Goal: Task Accomplishment & Management: Manage account settings

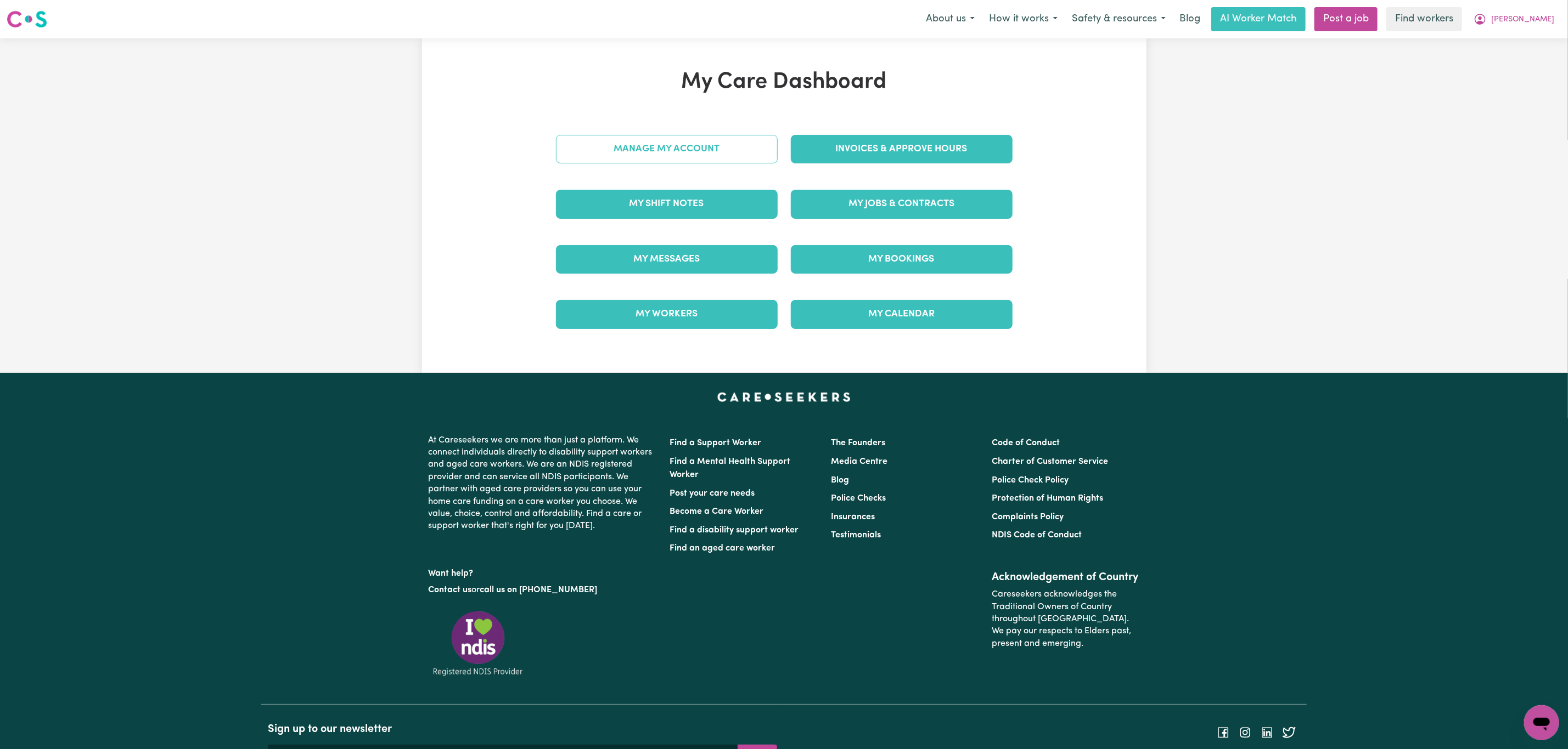
click at [745, 151] on link "Manage My Account" at bounding box center [666, 148] width 222 height 28
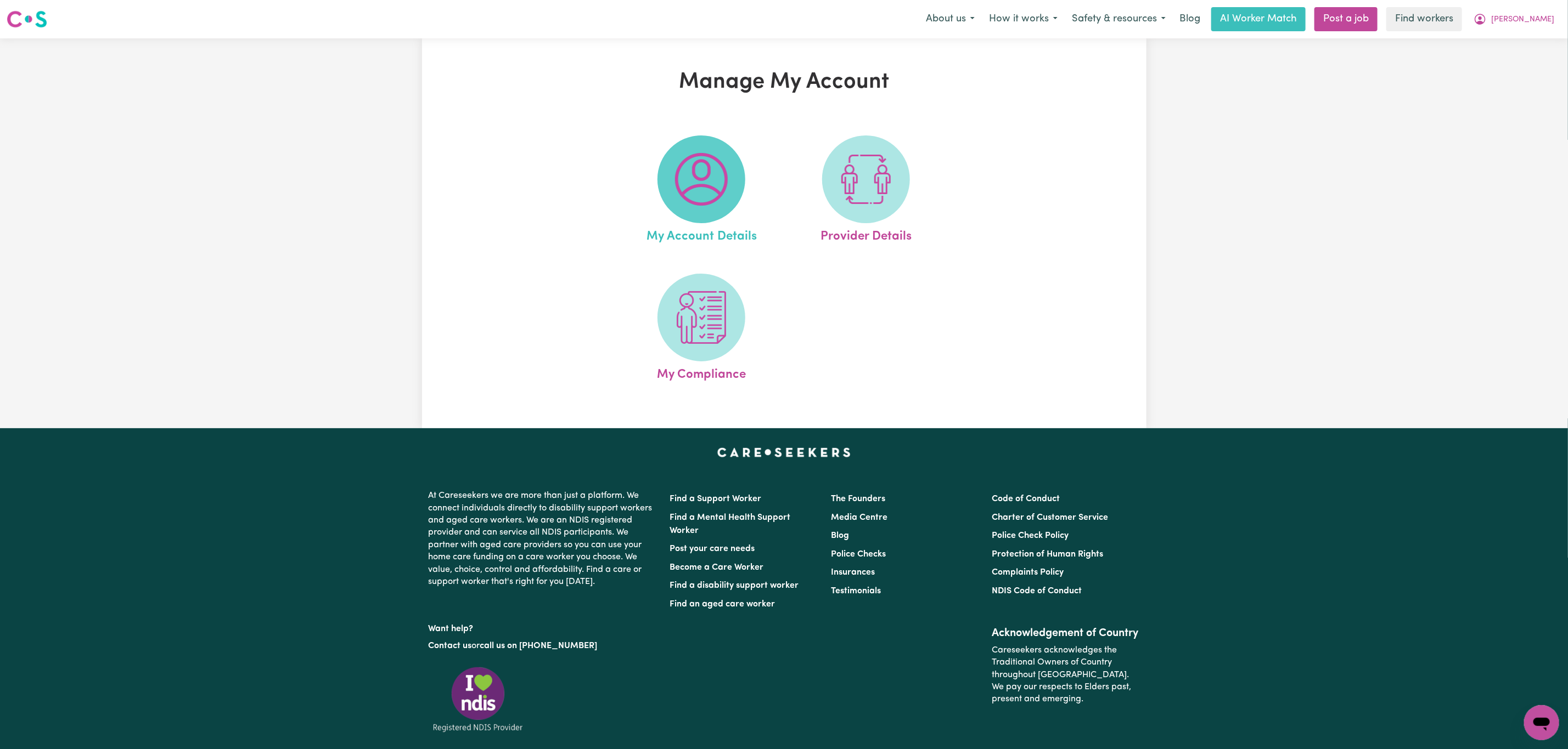
click at [683, 204] on img at bounding box center [701, 179] width 52 height 52
select select "Australian"
select select "email"
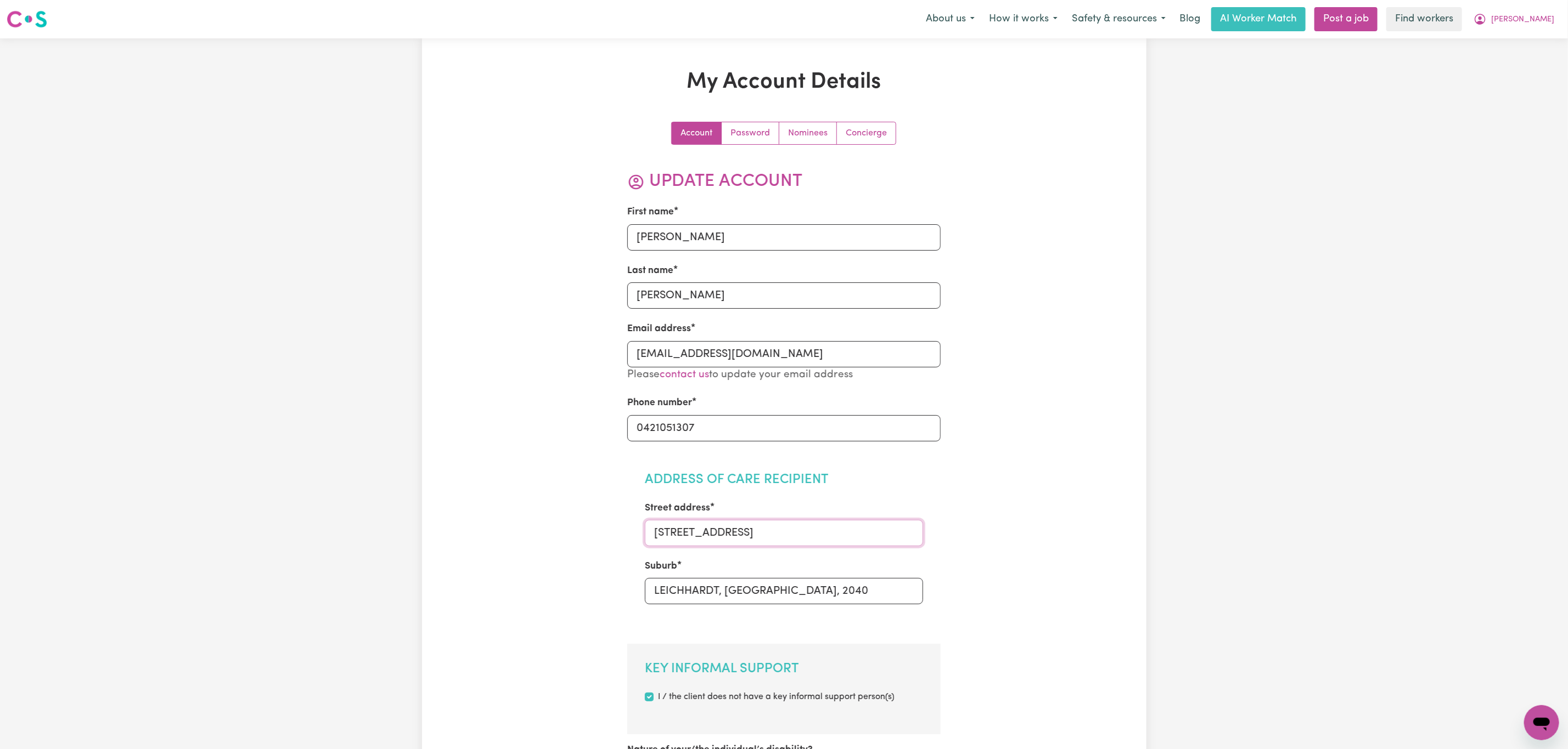
drag, startPoint x: 736, startPoint y: 540, endPoint x: 629, endPoint y: 530, distance: 107.5
click at [629, 530] on section "Address of Care Recipient Street address [STREET_ADDRESS]" at bounding box center [784, 545] width 314 height 181
click at [681, 588] on input "LEICHHARDT, [GEOGRAPHIC_DATA], 2040" at bounding box center [783, 590] width 278 height 26
click at [1536, 22] on span "[PERSON_NAME]" at bounding box center [1522, 19] width 63 height 12
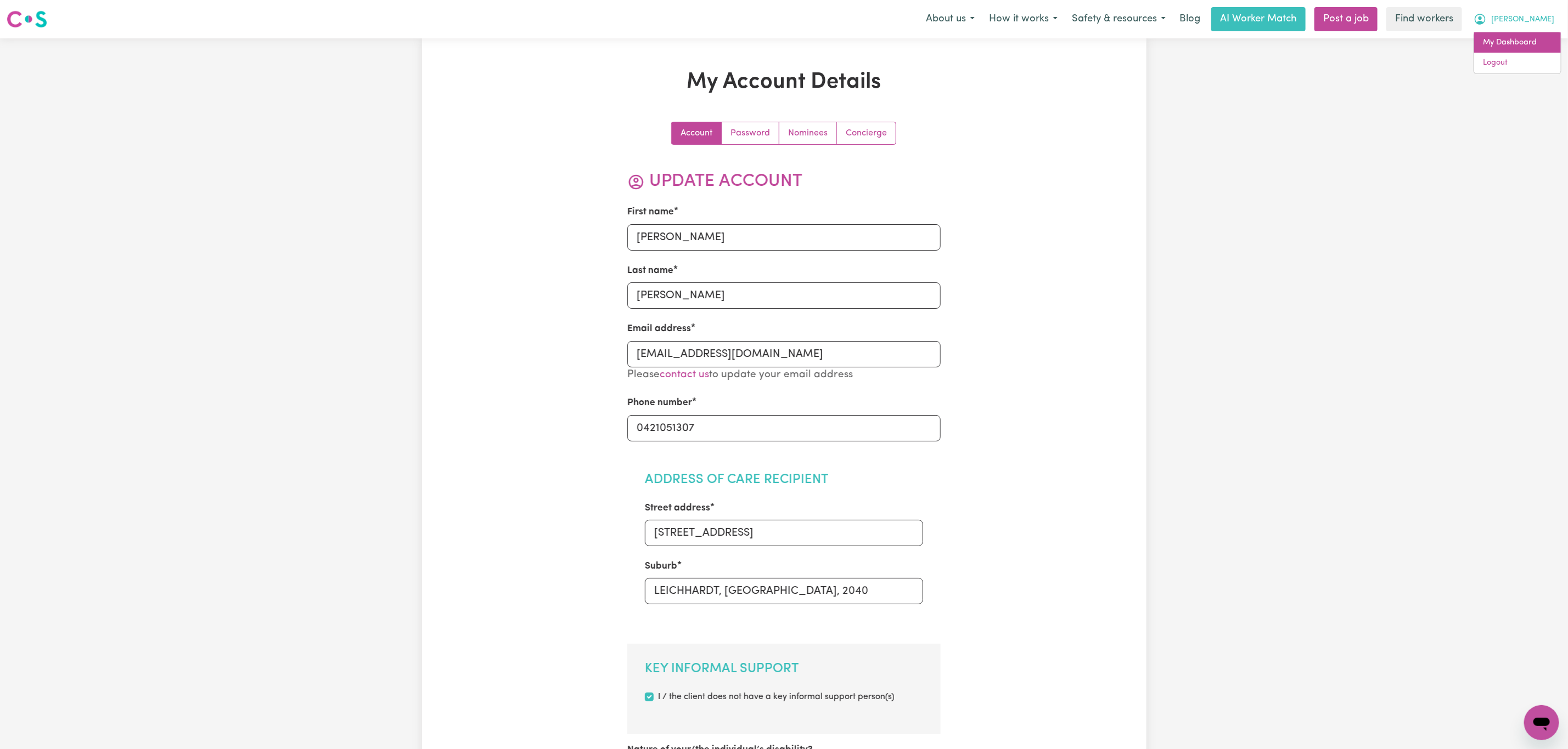
click at [1542, 47] on link "My Dashboard" at bounding box center [1518, 43] width 87 height 21
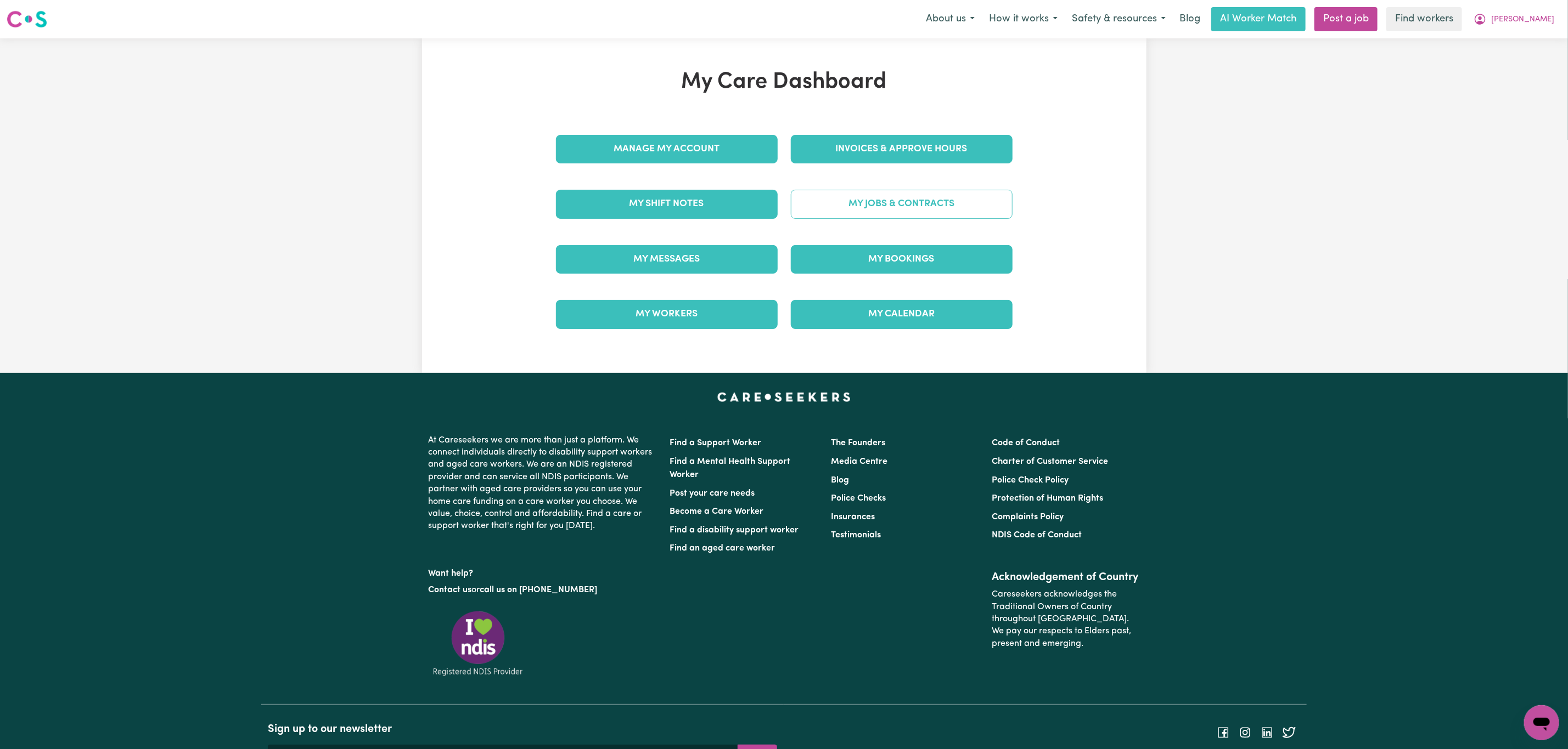
click at [914, 206] on link "My Jobs & Contracts" at bounding box center [901, 203] width 222 height 28
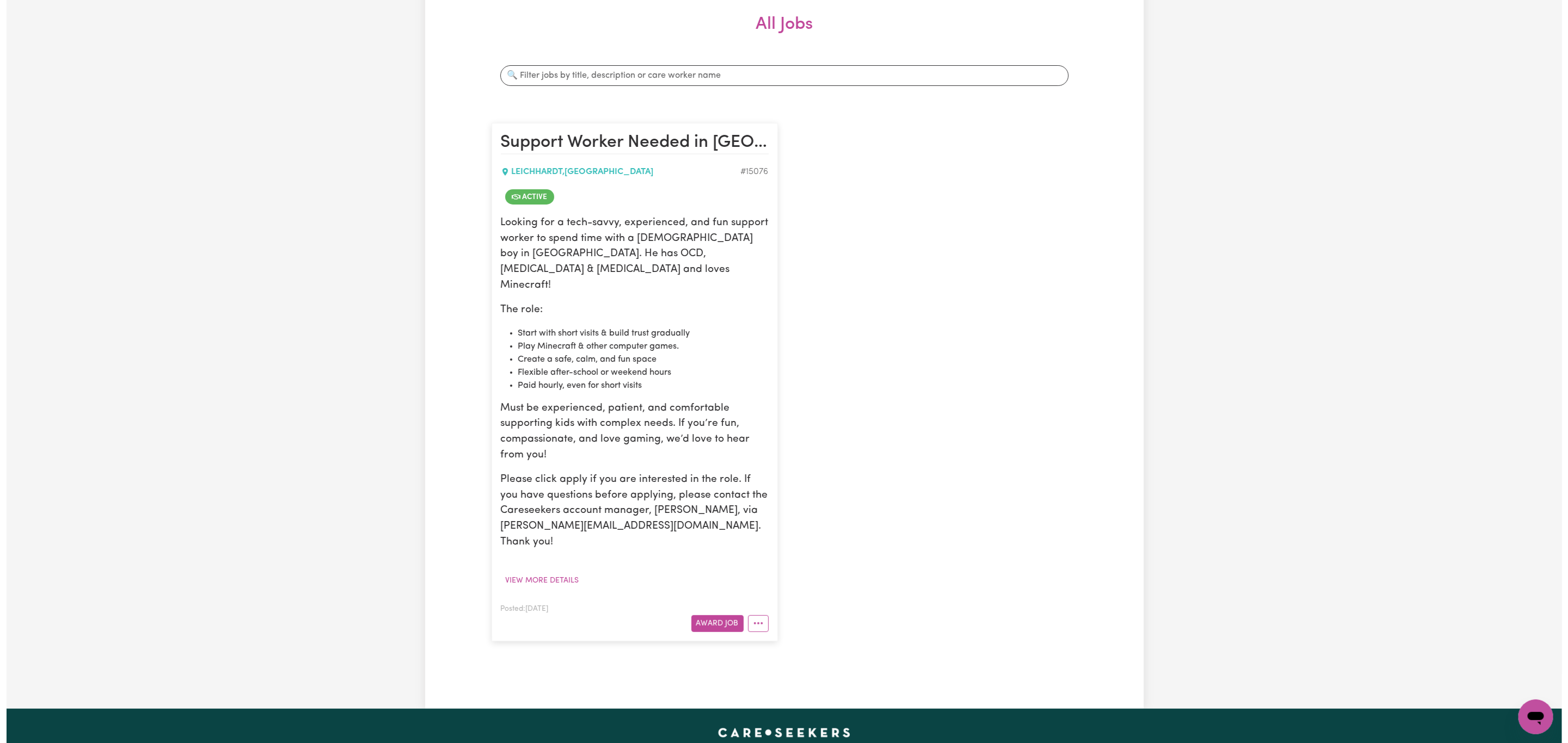
scroll to position [163, 0]
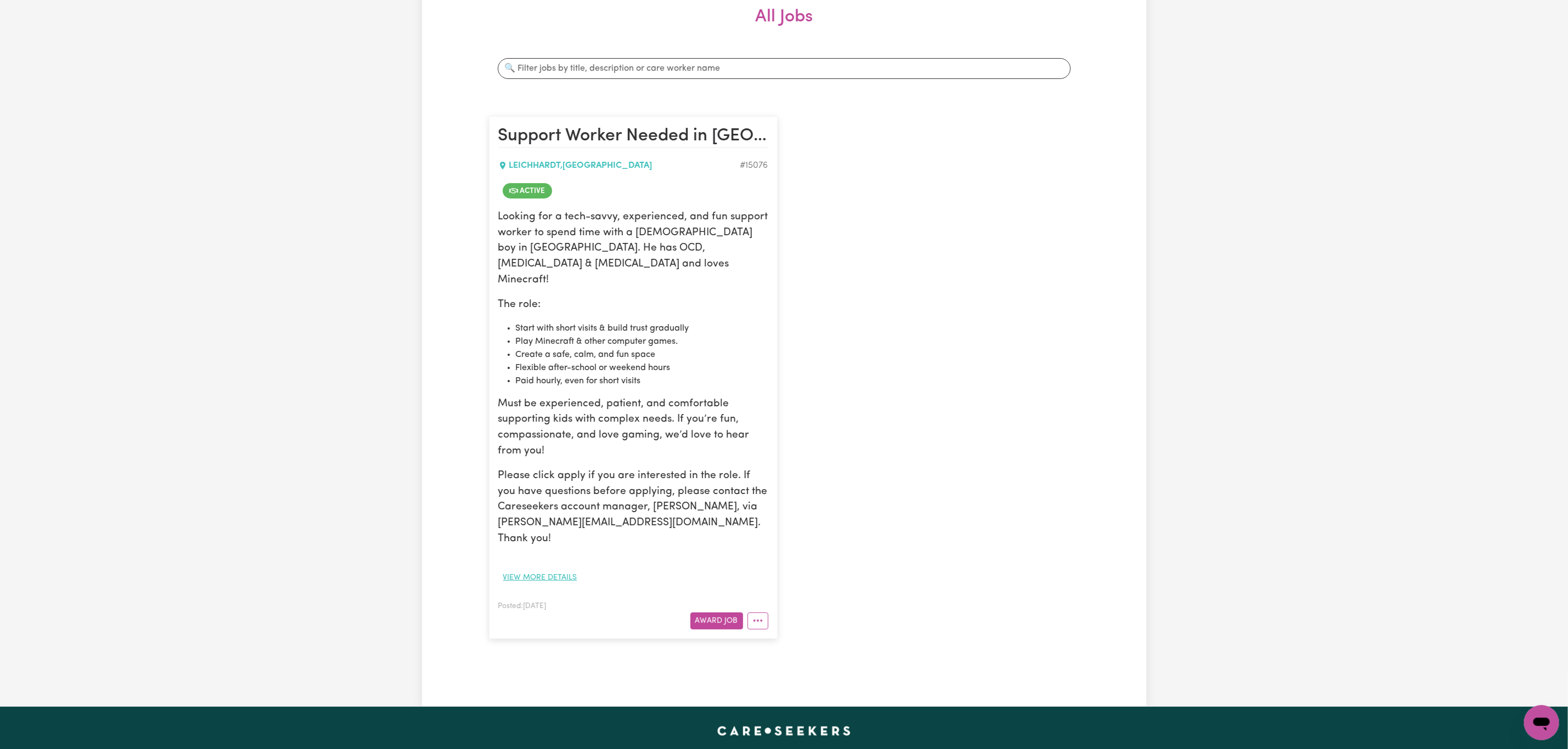
click at [538, 569] on button "View more details" at bounding box center [540, 578] width 84 height 17
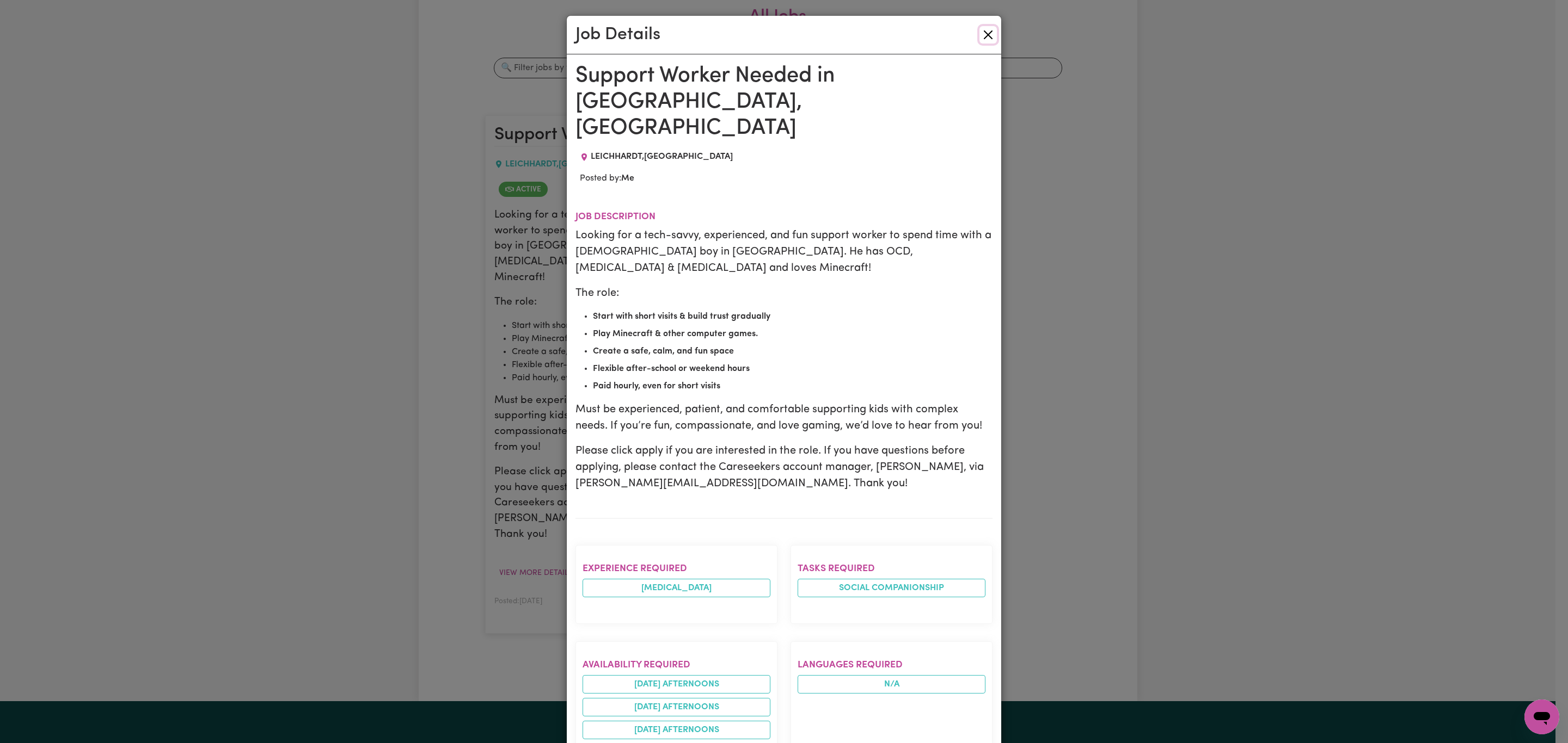
click at [979, 30] on button "Close" at bounding box center [988, 35] width 17 height 17
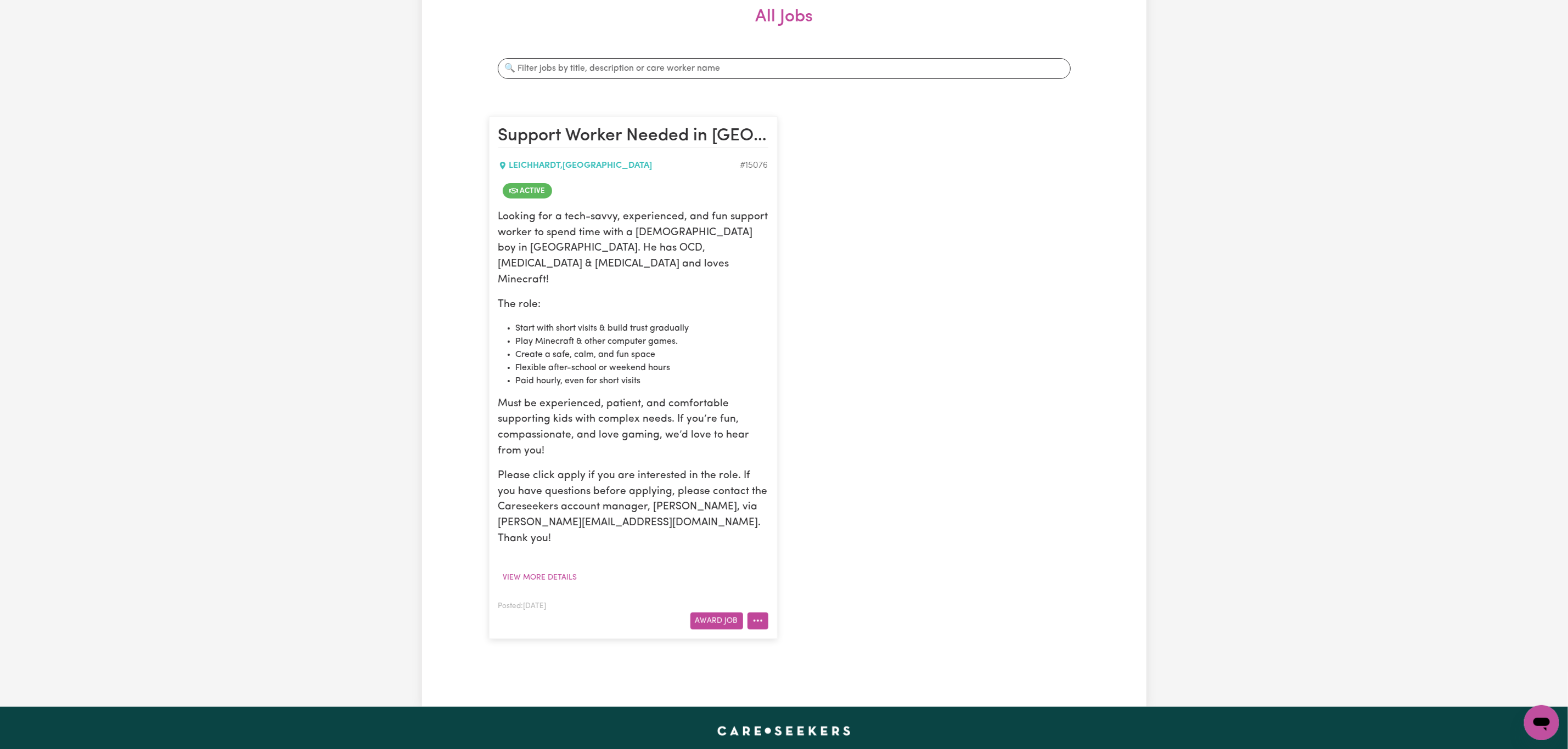
click at [767, 613] on button "More options" at bounding box center [758, 621] width 21 height 17
click at [819, 637] on link "View/Edit Contract" at bounding box center [800, 647] width 106 height 22
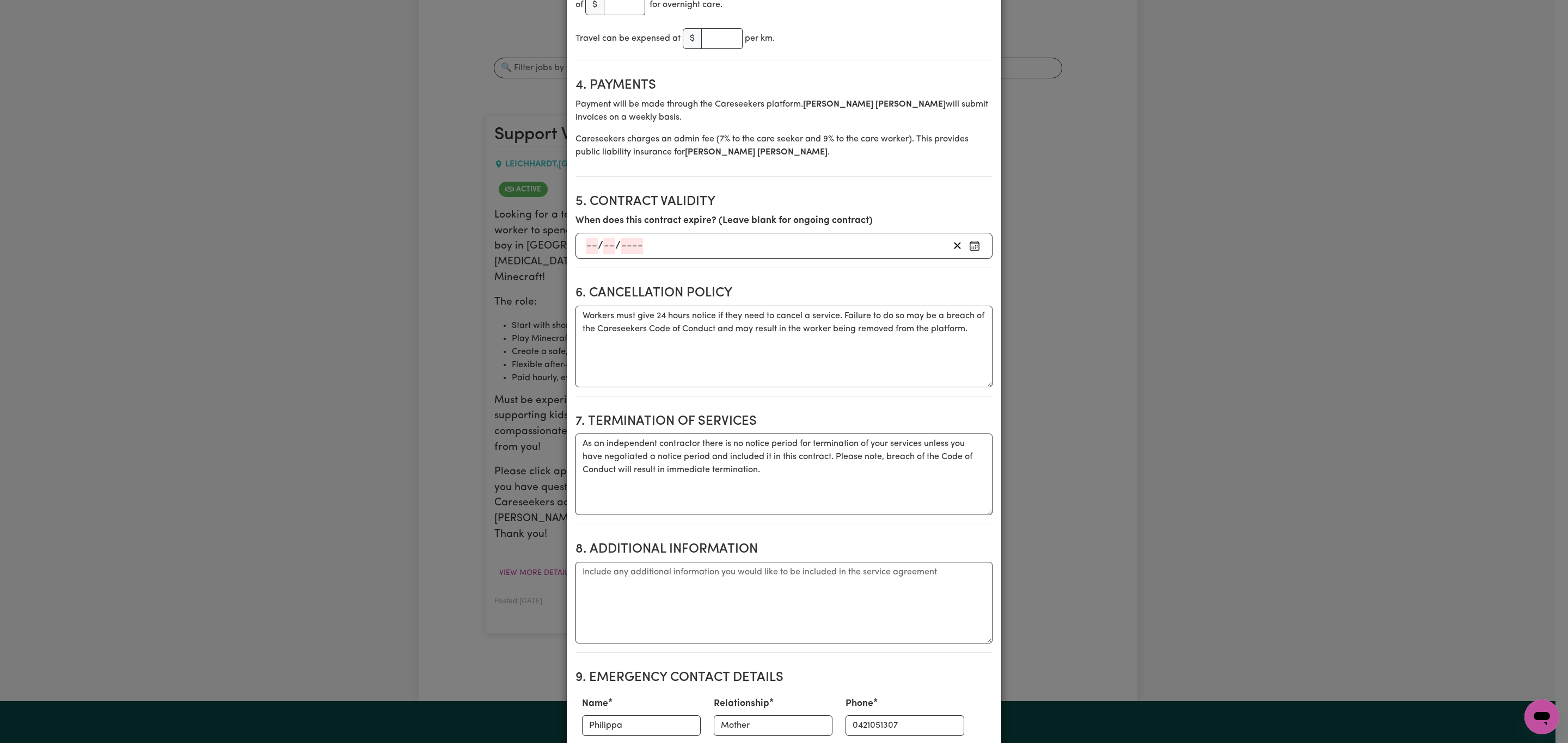
scroll to position [734, 0]
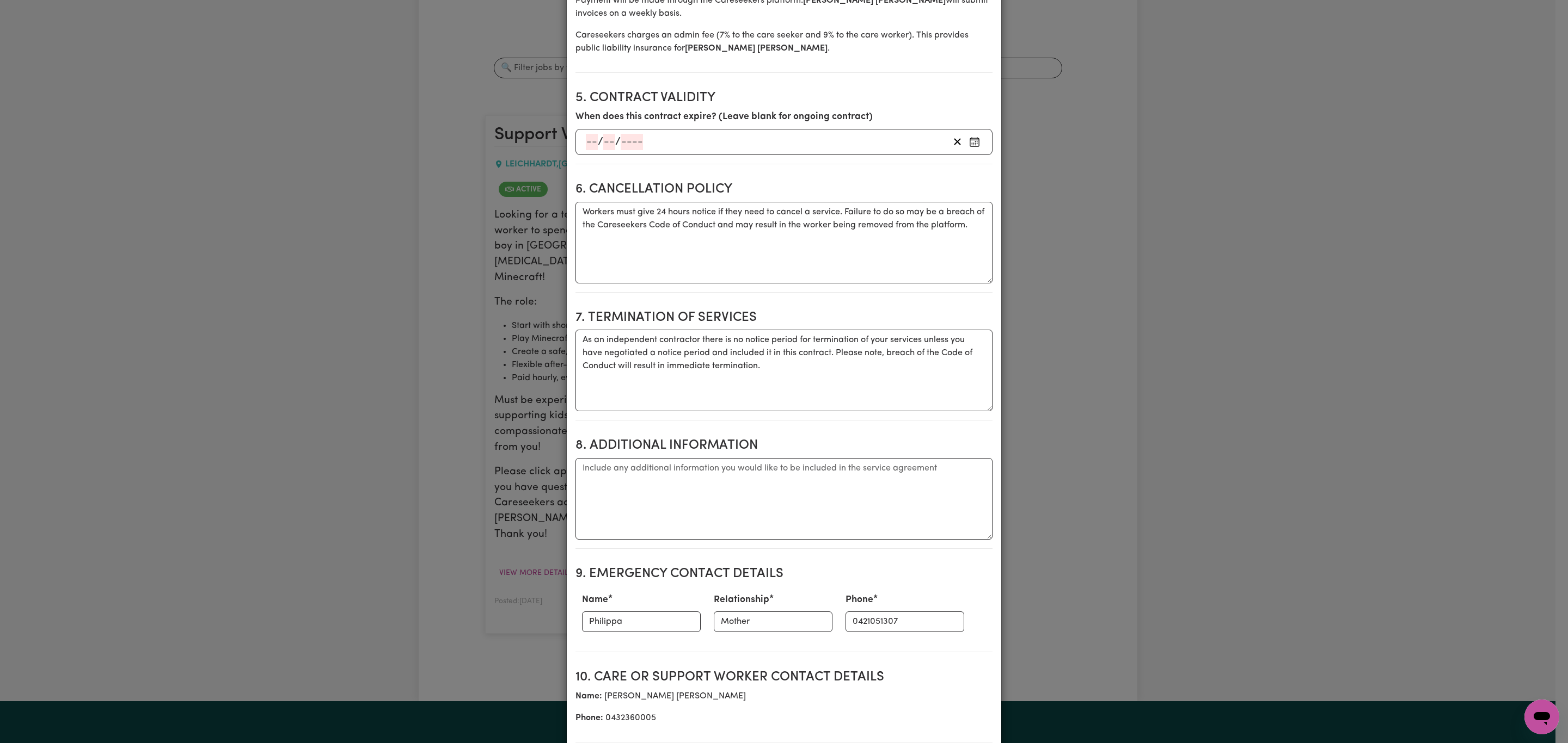
click at [848, 636] on div "Phone [PHONE_NUMBER]" at bounding box center [905, 612] width 132 height 48
click at [846, 633] on input "0421051307" at bounding box center [905, 622] width 119 height 21
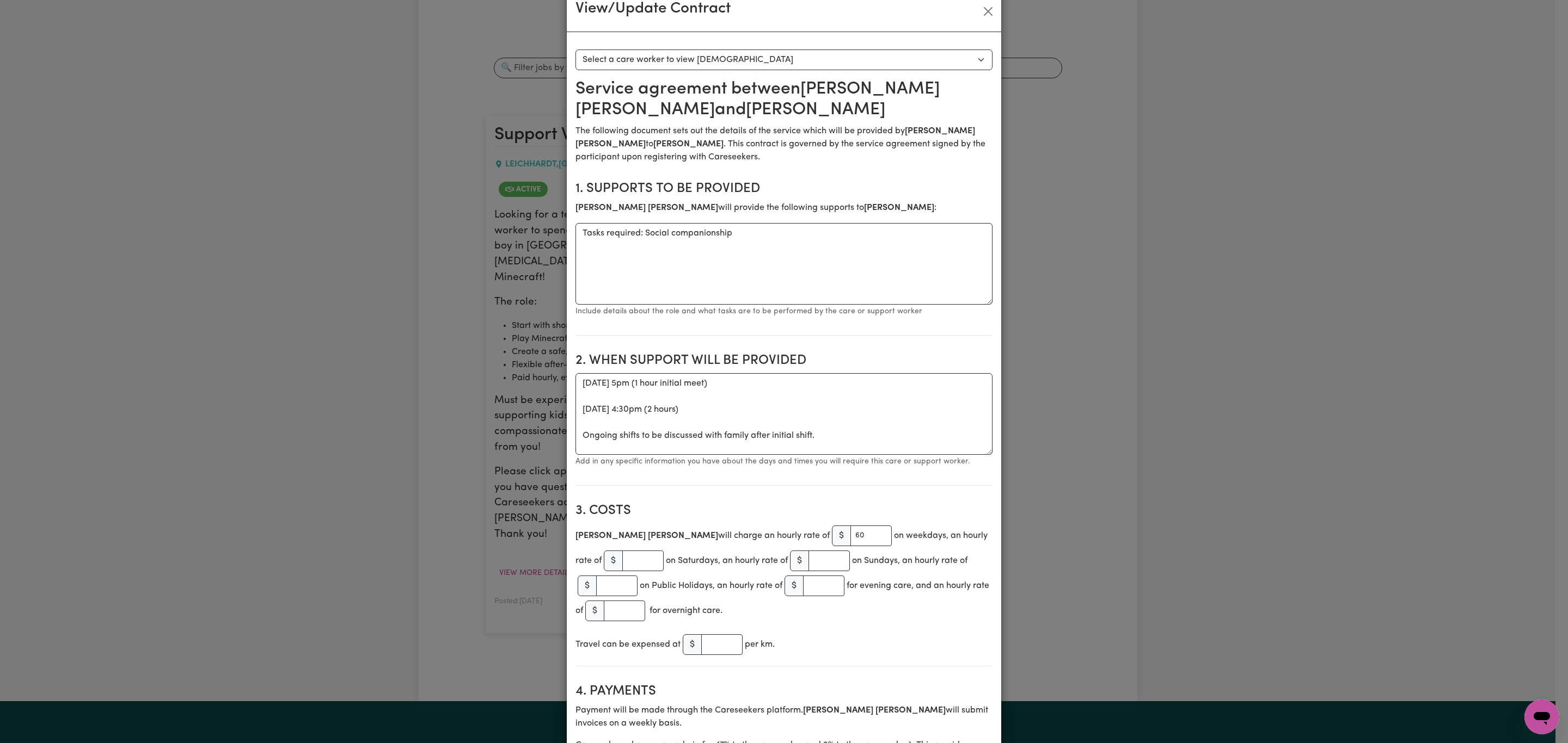
scroll to position [0, 0]
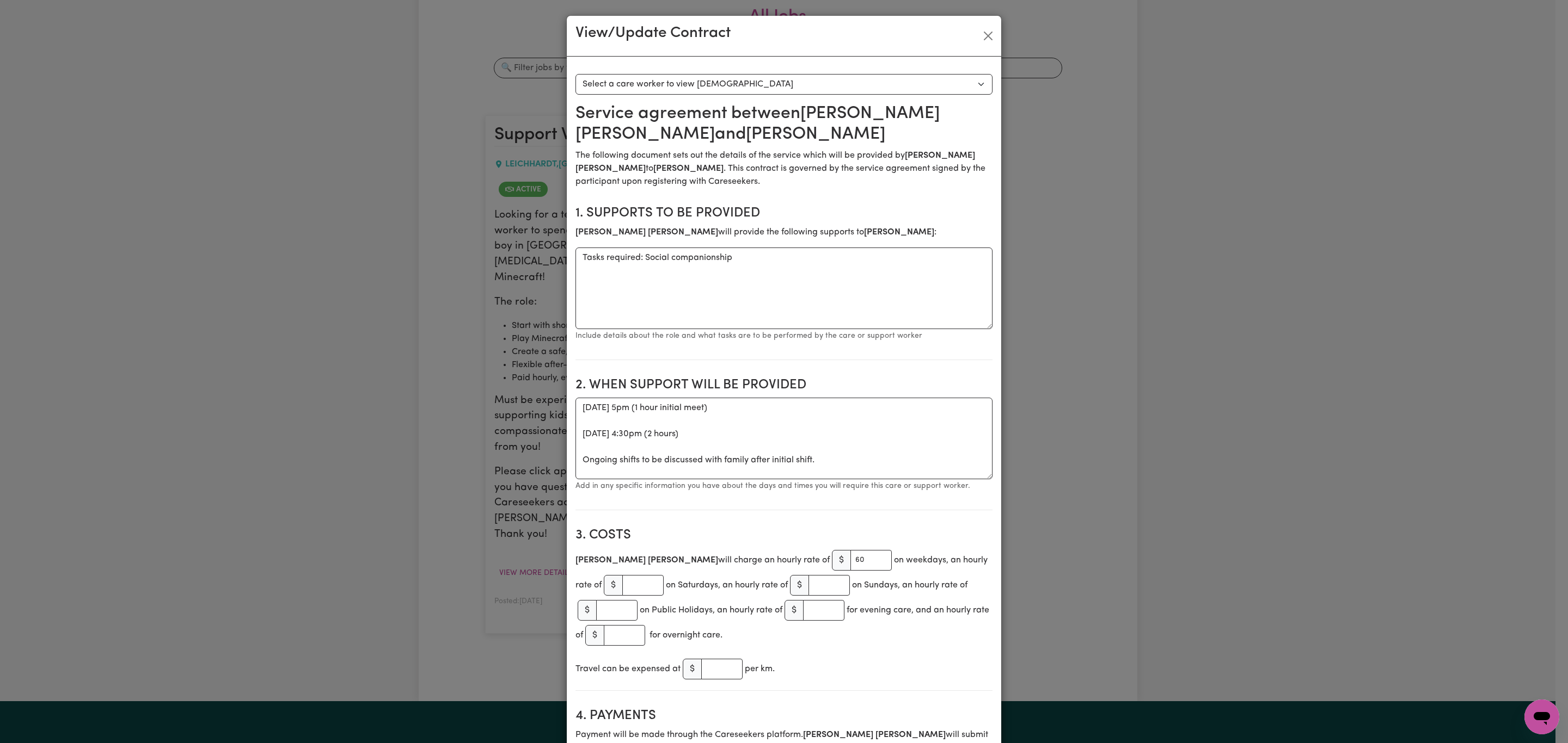
click at [885, 332] on p "Include details about the role and what tasks are to be performed by the care o…" at bounding box center [784, 336] width 417 height 13
drag, startPoint x: 781, startPoint y: 439, endPoint x: 546, endPoint y: 394, distance: 239.3
click at [546, 394] on div "View/Update Contract Select a contract to view Select a care worker to view [DE…" at bounding box center [784, 372] width 1568 height 743
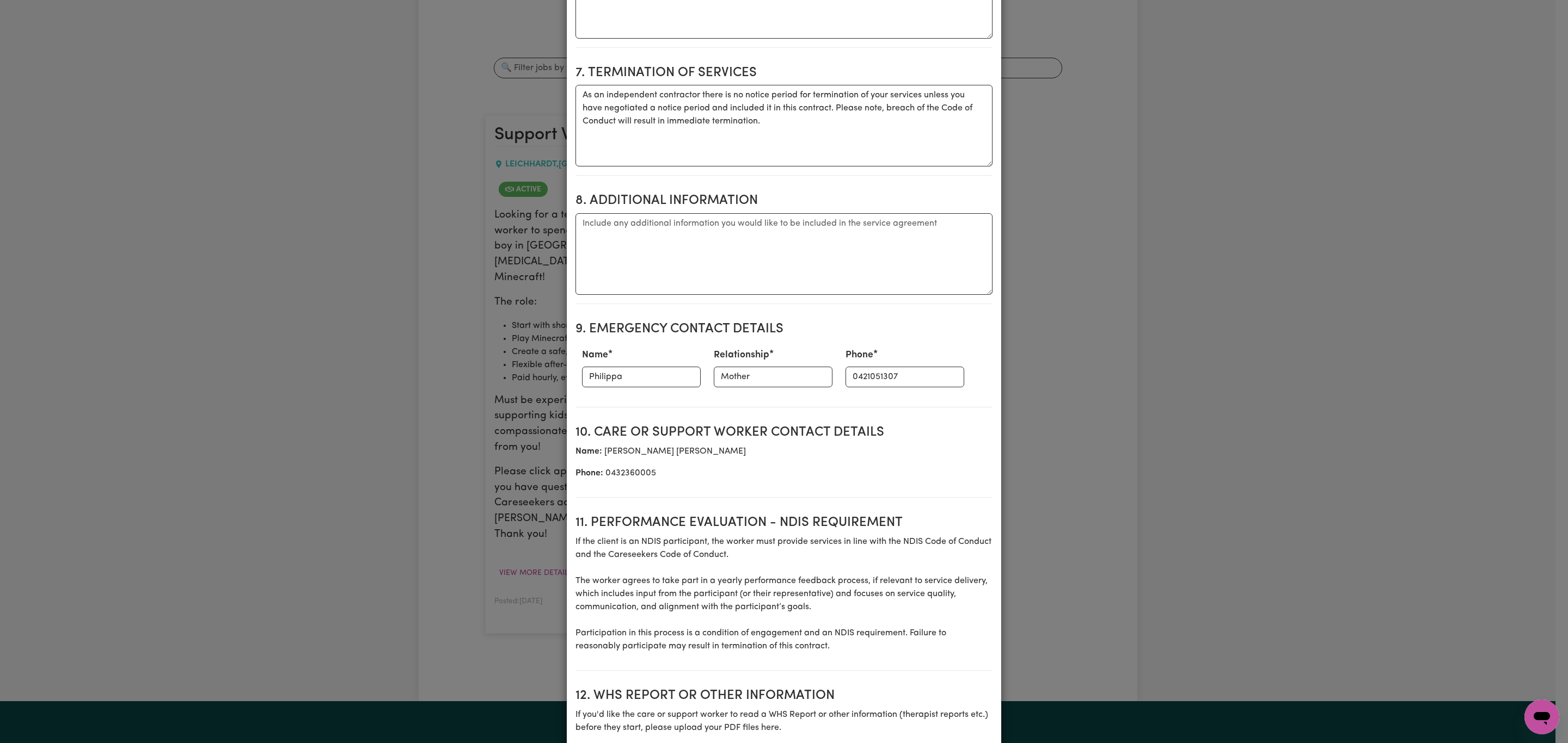
scroll to position [1189, 0]
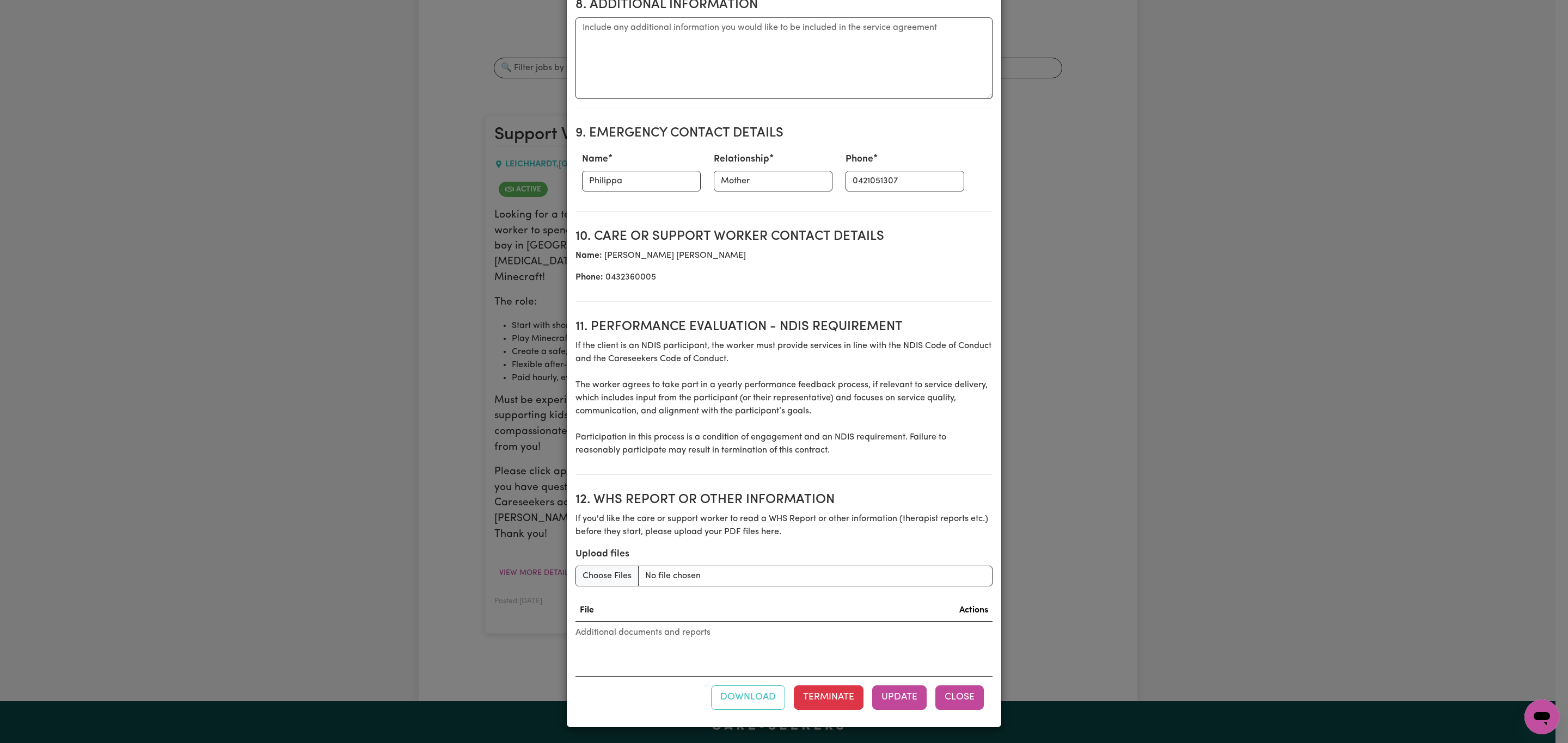
click at [960, 707] on button "Close" at bounding box center [959, 697] width 48 height 24
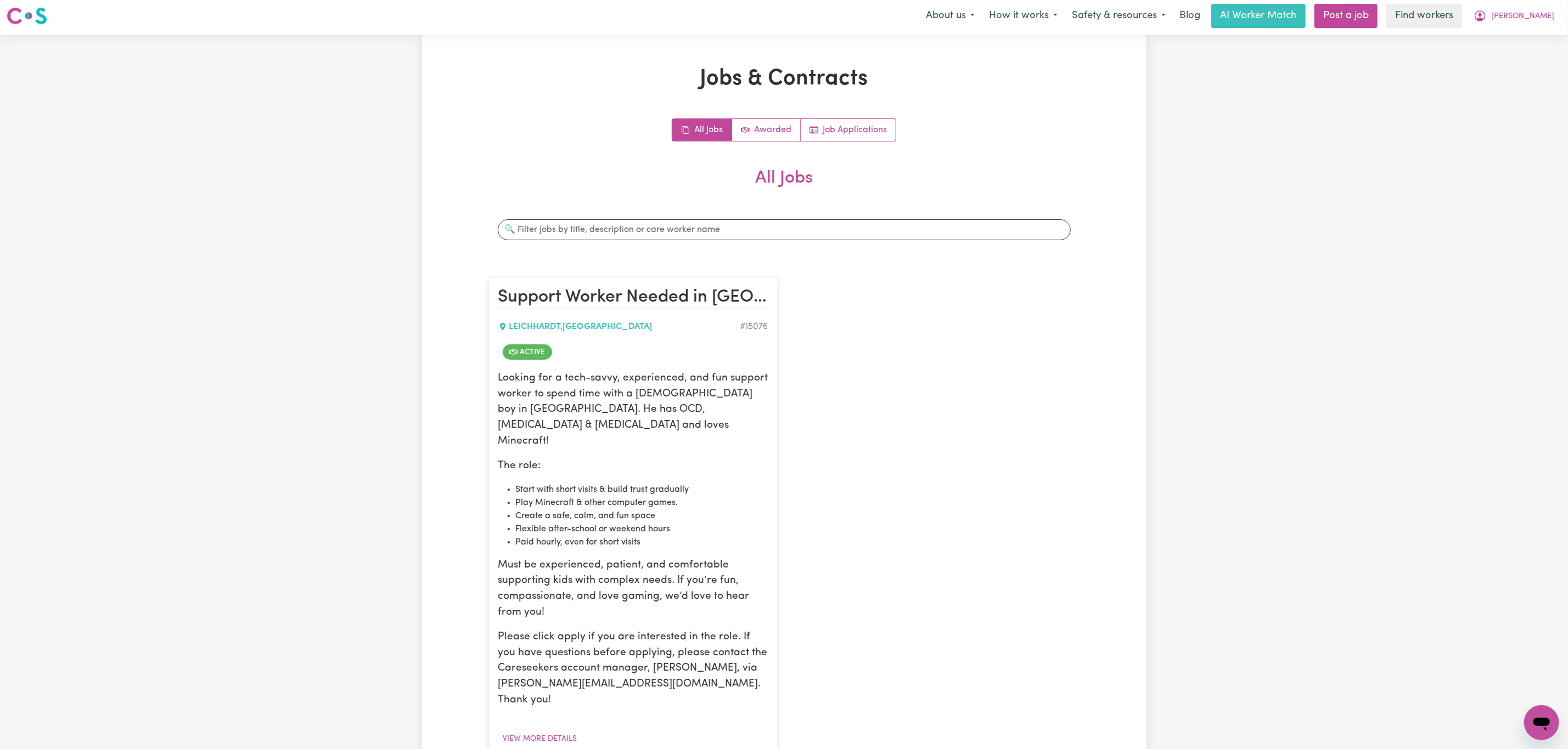
scroll to position [0, 0]
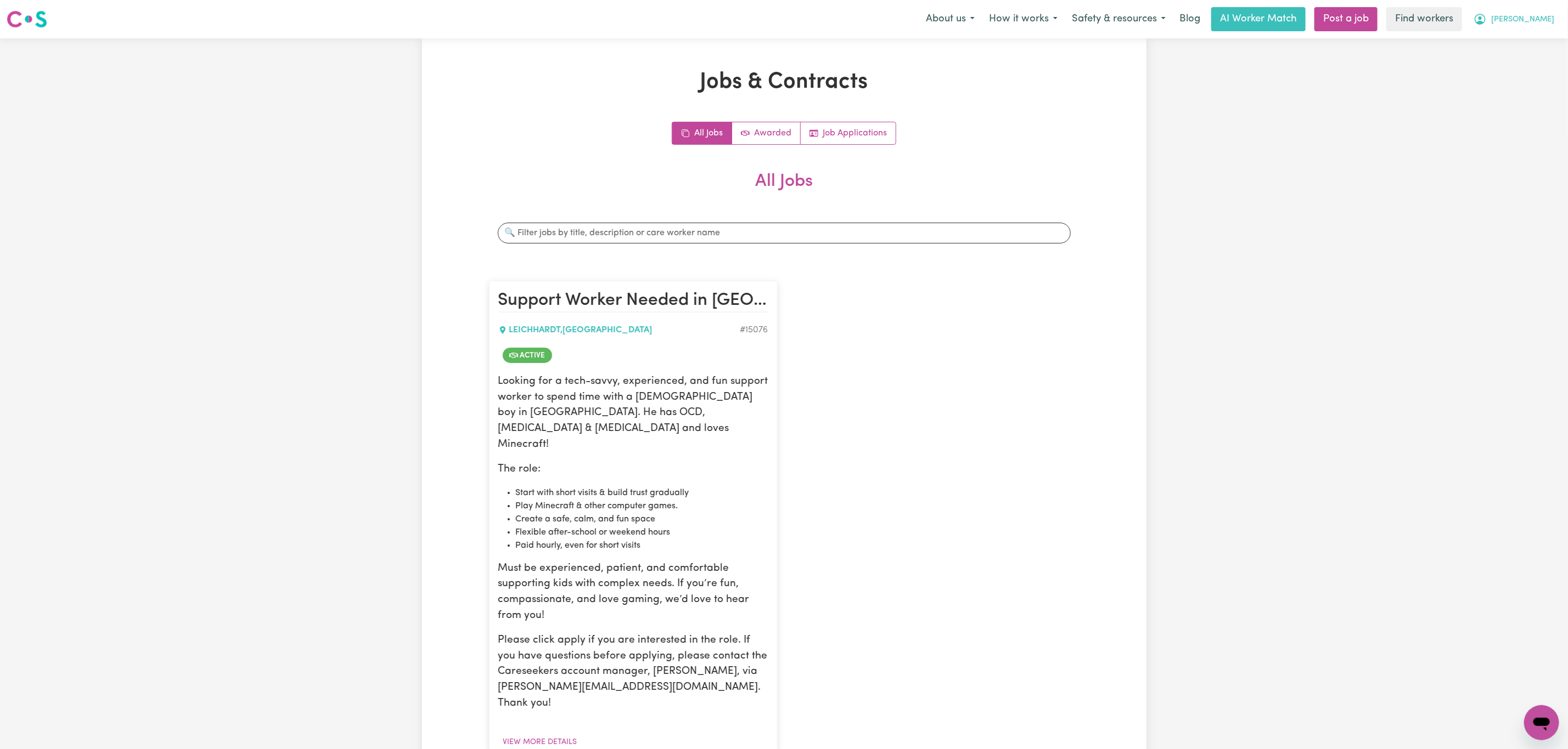
click at [1539, 20] on span "[PERSON_NAME]" at bounding box center [1522, 19] width 63 height 12
click at [1524, 61] on link "Logout" at bounding box center [1518, 63] width 87 height 21
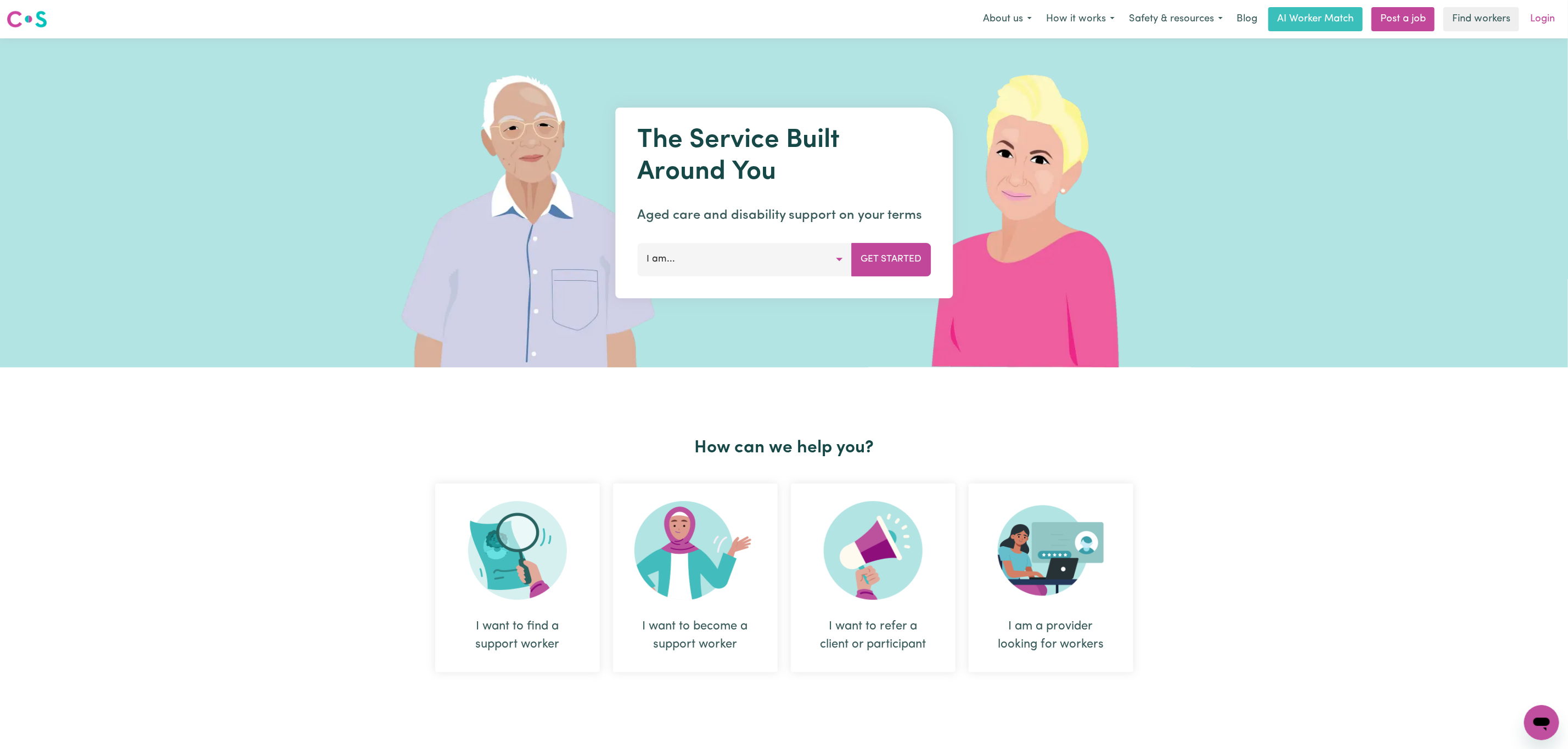
click at [1548, 18] on link "Login" at bounding box center [1542, 18] width 38 height 24
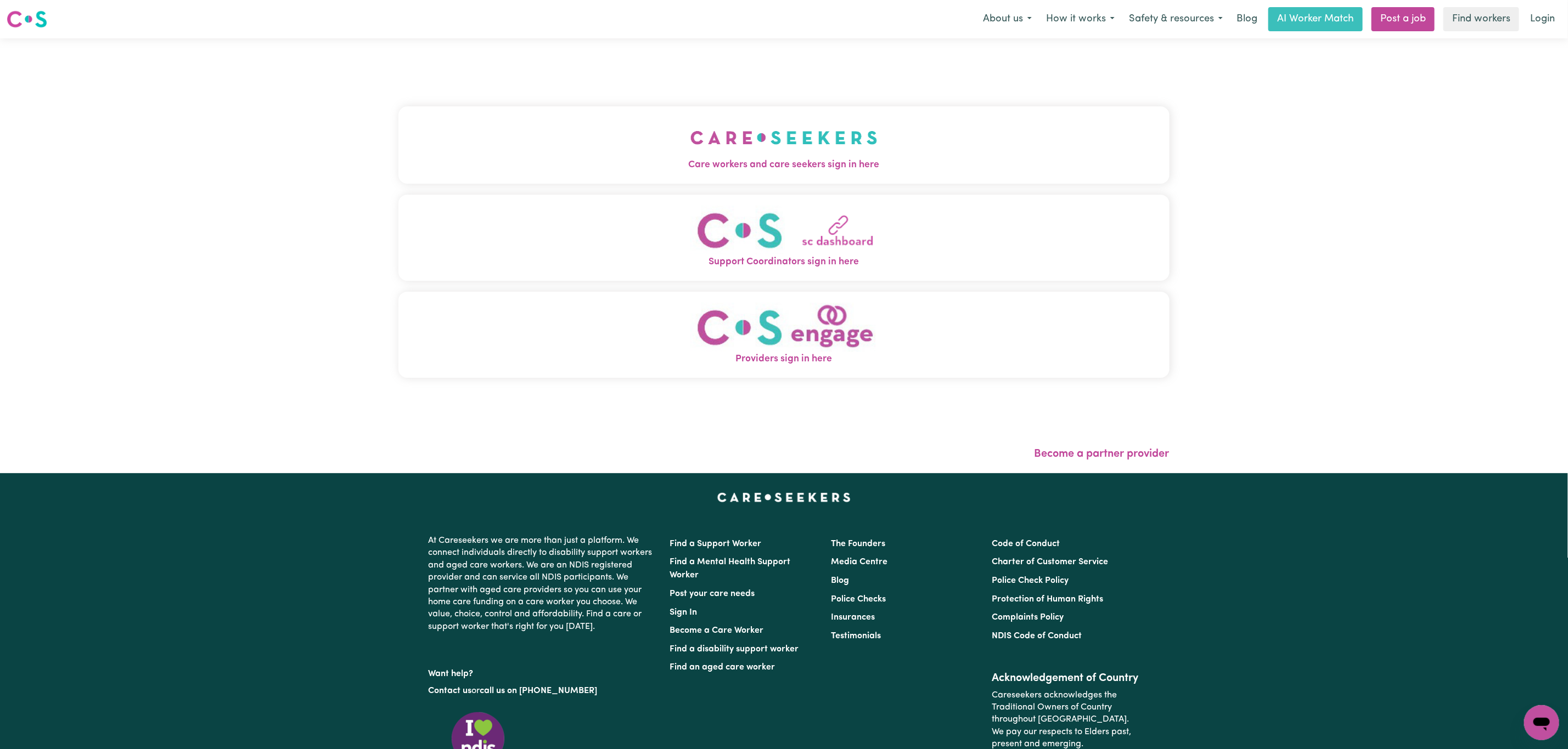
click at [593, 136] on button "Care workers and care seekers sign in here" at bounding box center [784, 144] width 770 height 76
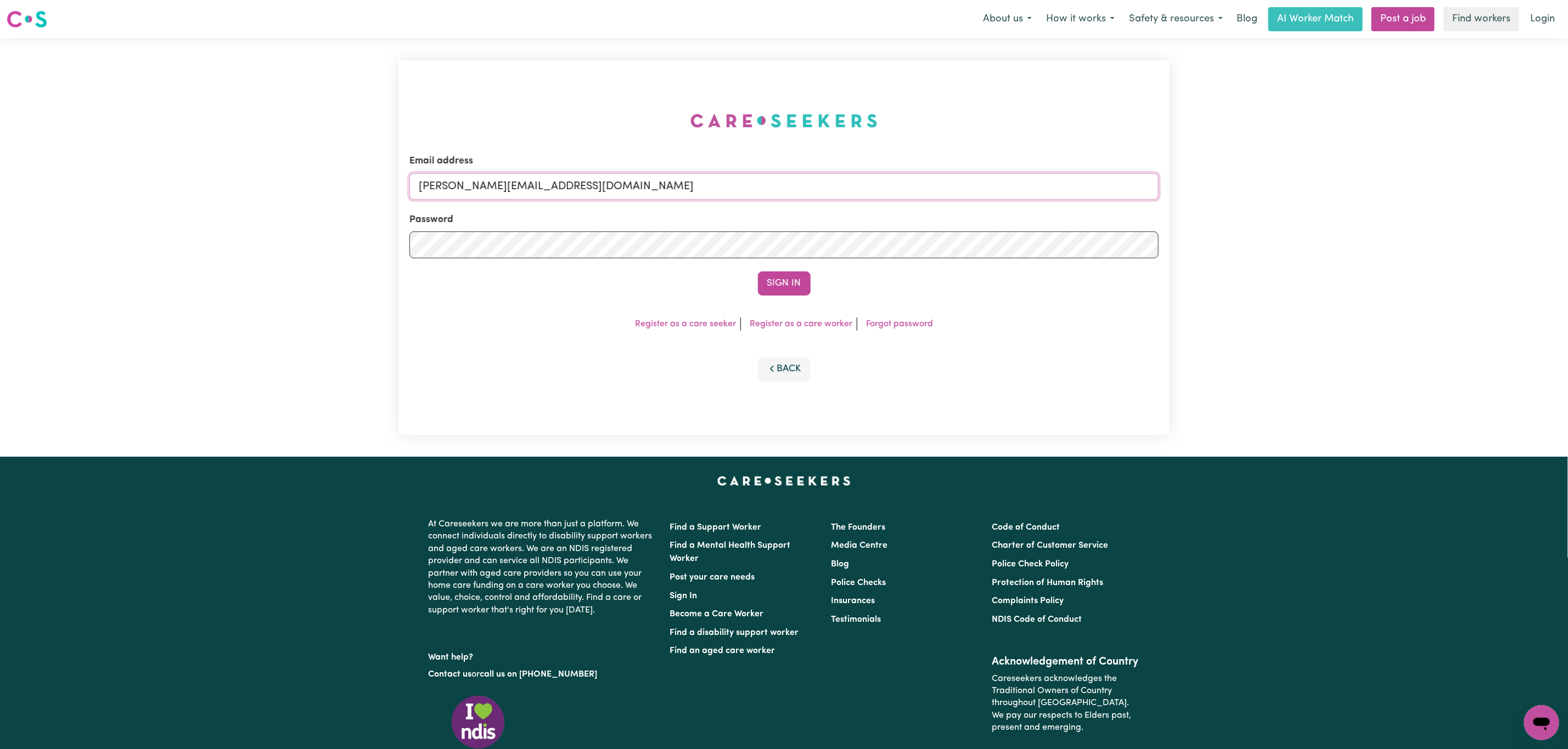
drag, startPoint x: 601, startPoint y: 185, endPoint x: 602, endPoint y: 199, distance: 14.0
click at [601, 185] on input "[PERSON_NAME][EMAIL_ADDRESS][DOMAIN_NAME]" at bounding box center [784, 186] width 749 height 26
drag, startPoint x: 477, startPoint y: 190, endPoint x: 730, endPoint y: 191, distance: 253.0
click at [730, 191] on input "[EMAIL_ADDRESS][PERSON_NAME][DOMAIN_NAME]" at bounding box center [784, 186] width 749 height 26
click at [717, 191] on input "[EMAIL_ADDRESS][PERSON_NAME][DOMAIN_NAME]" at bounding box center [784, 186] width 749 height 26
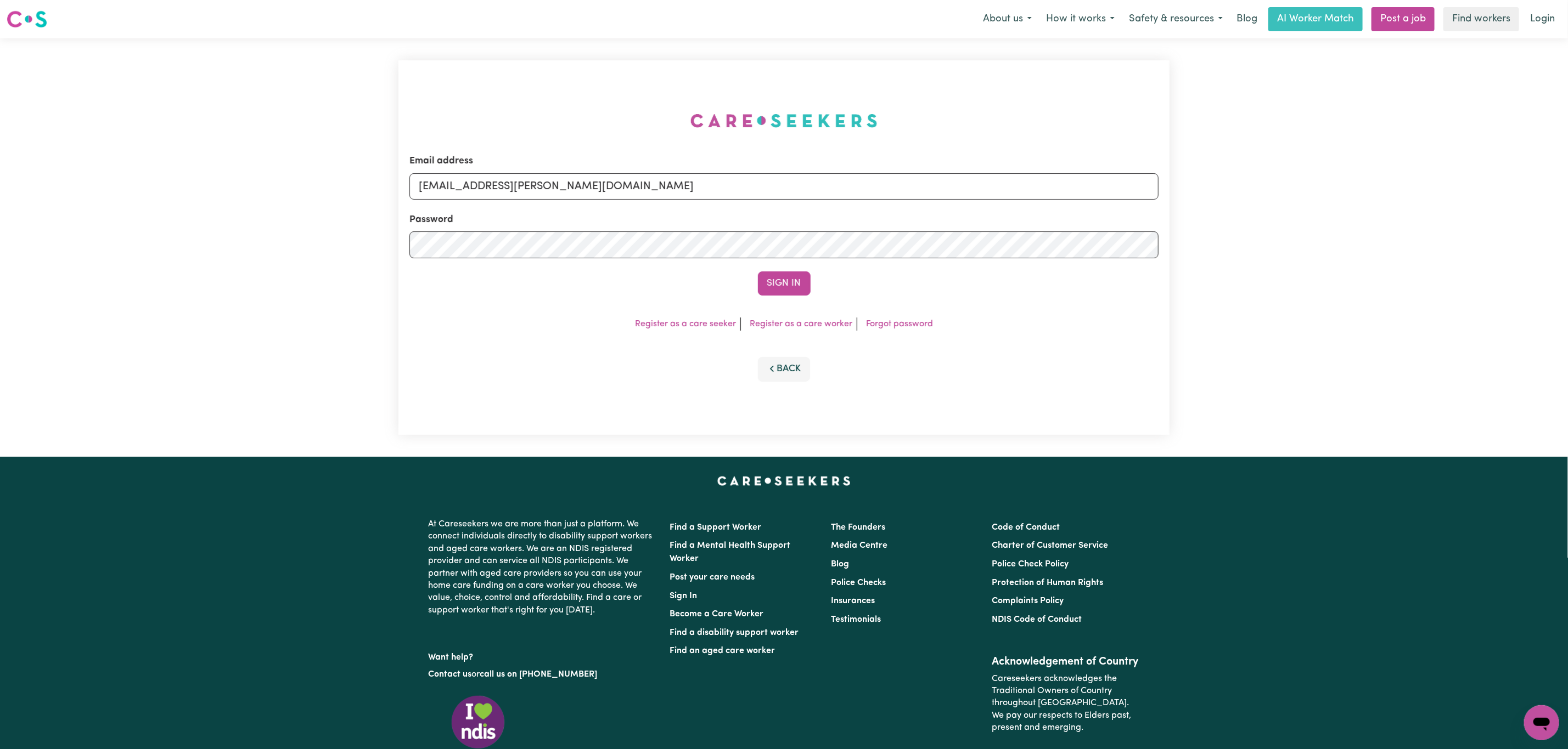
click at [717, 191] on input "[EMAIL_ADDRESS][PERSON_NAME][DOMAIN_NAME]" at bounding box center [784, 186] width 749 height 26
type input "[EMAIL_ADDRESS][DOMAIN_NAME]"
click at [569, 195] on input "[EMAIL_ADDRESS][DOMAIN_NAME]" at bounding box center [784, 186] width 749 height 26
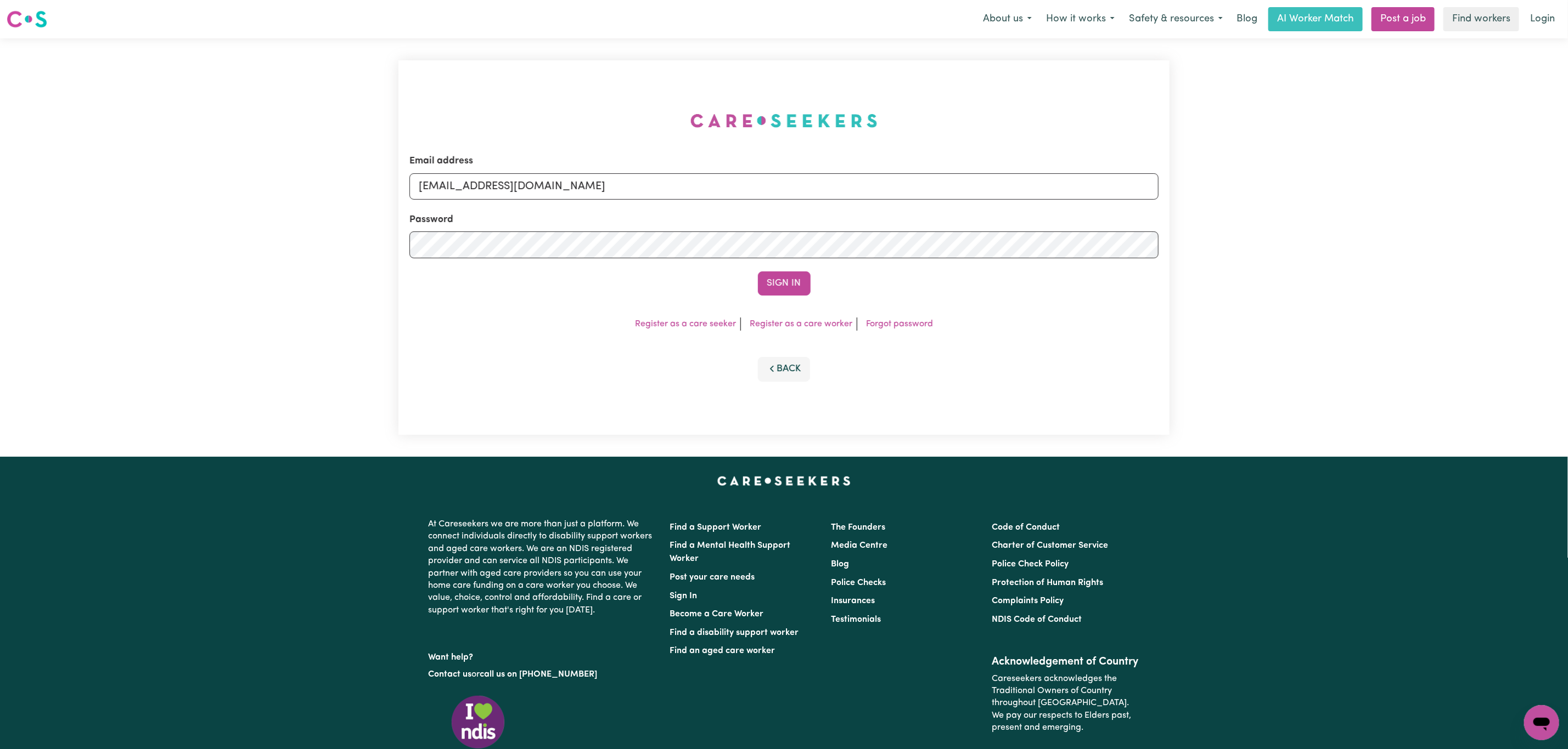
click at [569, 195] on input "[EMAIL_ADDRESS][DOMAIN_NAME]" at bounding box center [784, 186] width 749 height 26
click at [766, 285] on button "Sign In" at bounding box center [784, 284] width 52 height 24
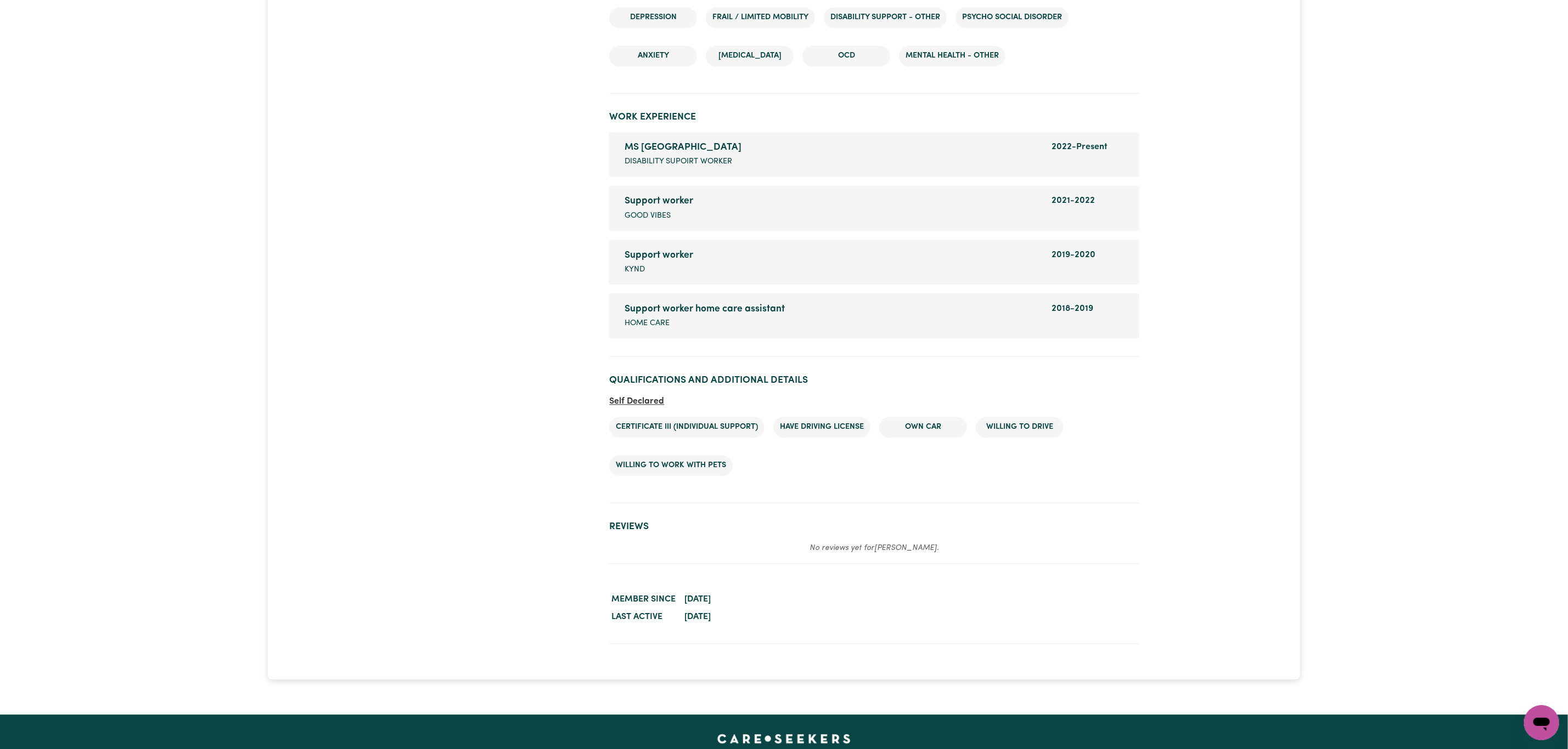
scroll to position [1728, 0]
